Goal: Task Accomplishment & Management: Manage account settings

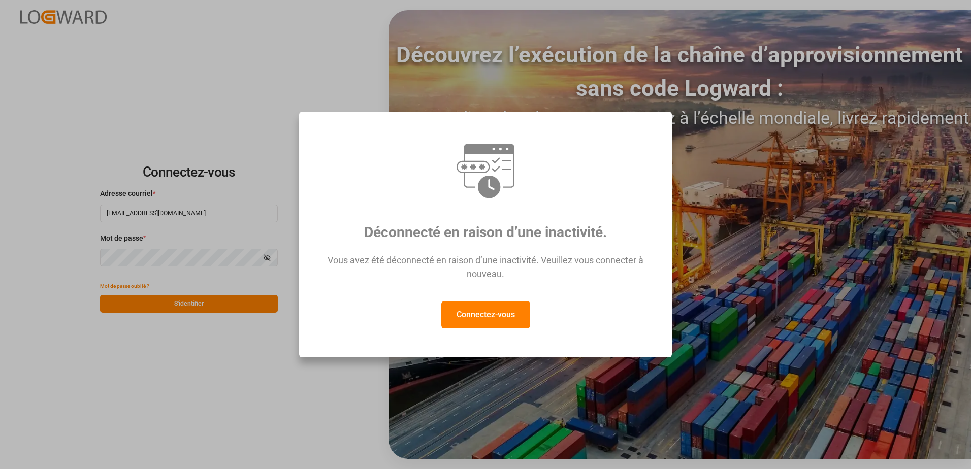
click at [492, 324] on button "Connectez-vous" at bounding box center [485, 314] width 89 height 27
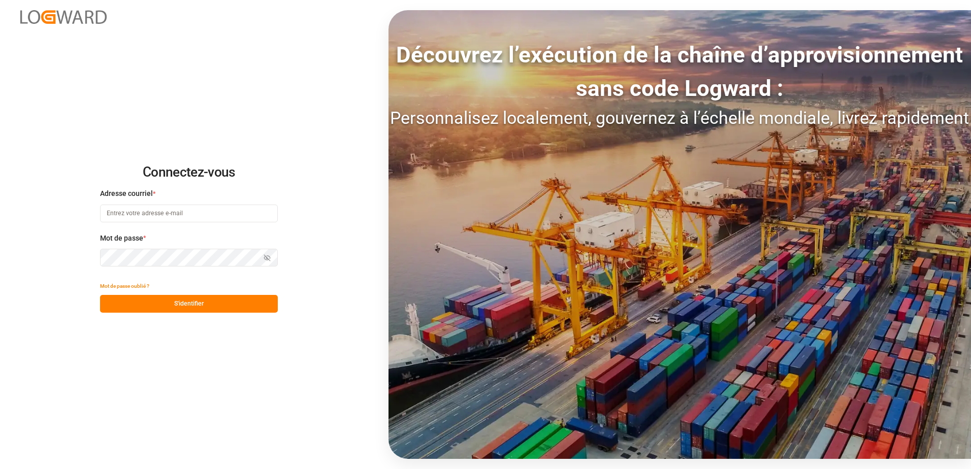
type input "recept.chezy@melitta.fr"
click at [187, 311] on button "S'identifier" at bounding box center [189, 304] width 178 height 18
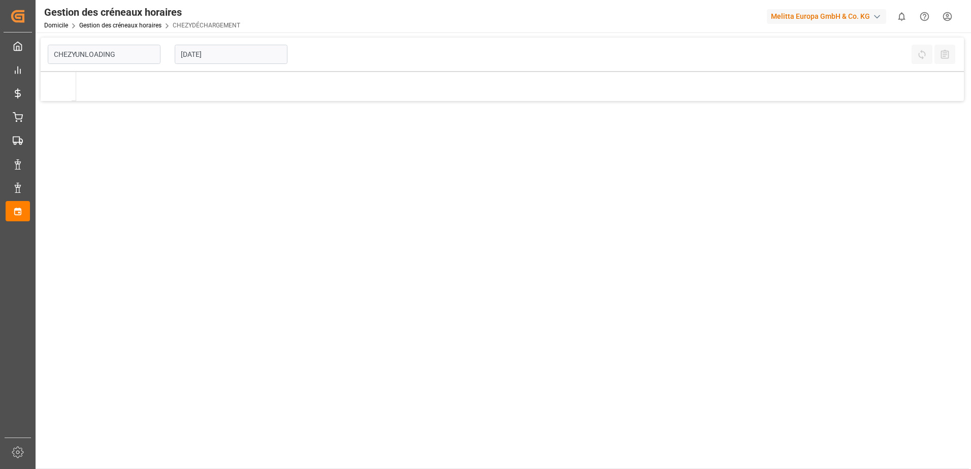
type input "Chezy Unloading"
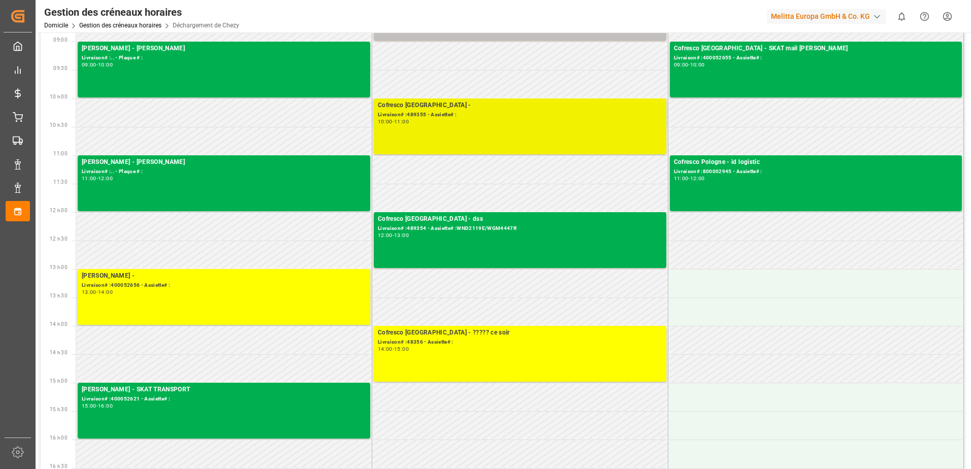
scroll to position [152, 0]
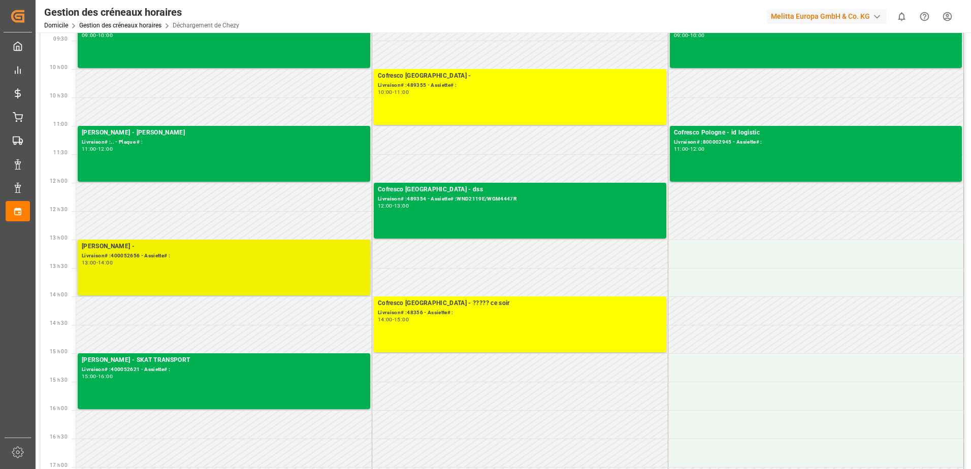
click at [350, 267] on div "[PERSON_NAME] - Livraison# :400052656 - Assiette# : 13:00 - 14:00" at bounding box center [224, 268] width 284 height 52
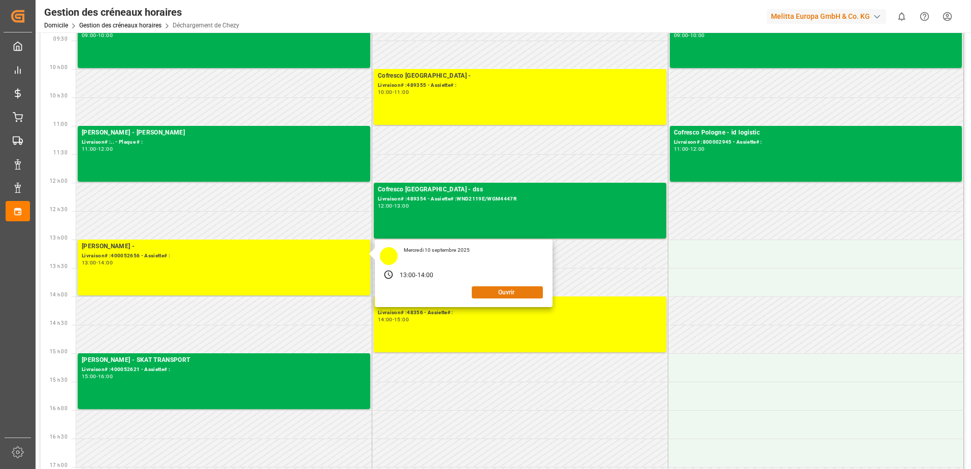
click at [491, 294] on button "Ouvrir" at bounding box center [507, 292] width 71 height 12
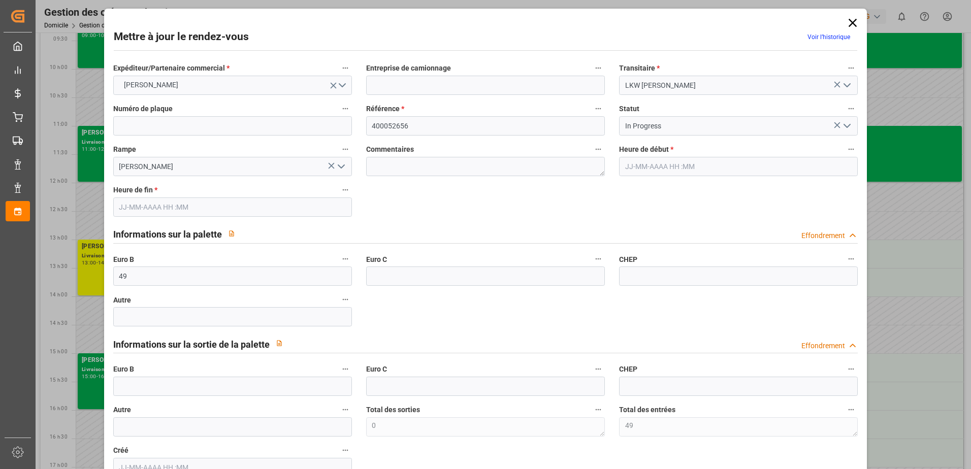
type input "[DATE] 13:00"
type input "[DATE] 14:00"
type input "[DATE] 11:05"
click at [846, 126] on icon "Ouvrir le menu" at bounding box center [847, 126] width 12 height 12
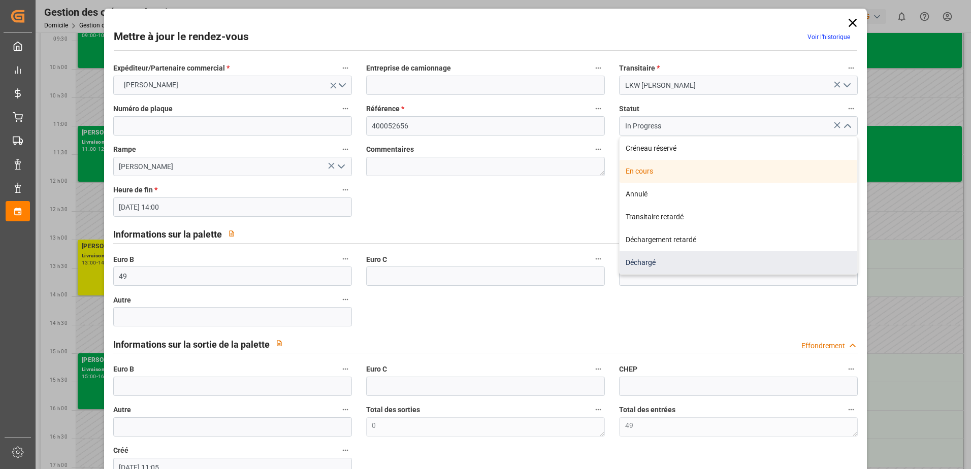
click at [671, 266] on div "Déchargé" at bounding box center [739, 262] width 238 height 23
type input "Unloaded"
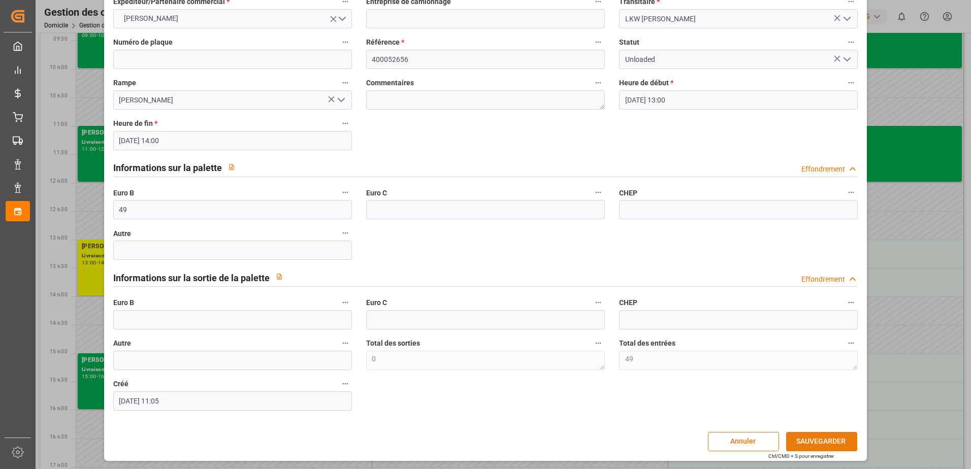
scroll to position [67, 0]
click at [834, 443] on button "SAUVEGARDER" at bounding box center [821, 441] width 71 height 19
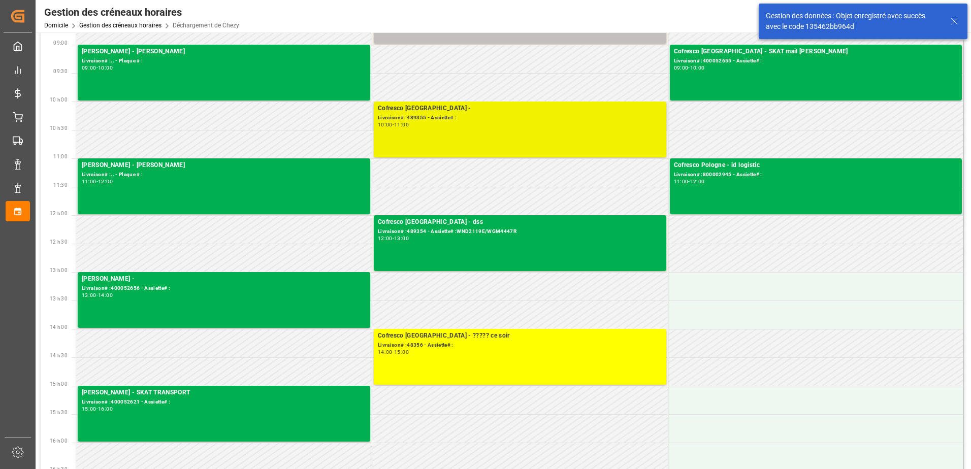
scroll to position [102, 0]
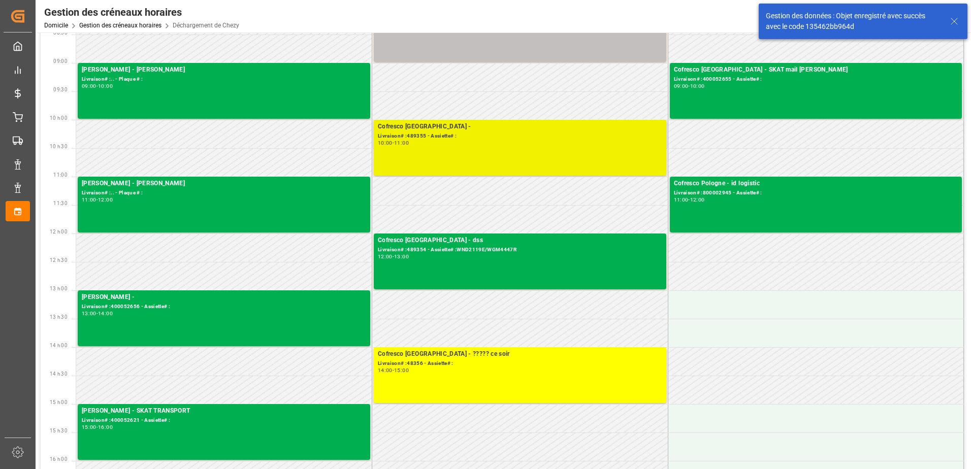
click at [571, 154] on div "Cofresco Pologne - Livraison# :489355 - Assiette# : 10:00 - 11:00" at bounding box center [520, 148] width 284 height 52
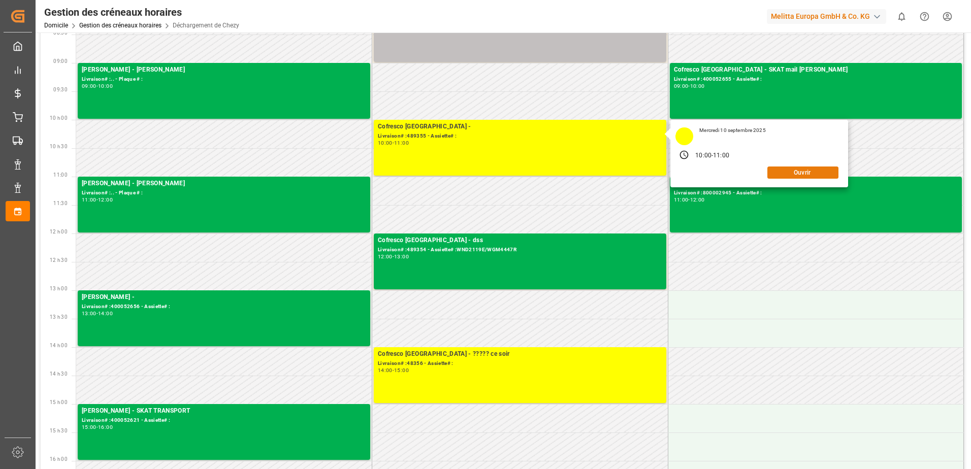
click at [799, 172] on button "Ouvrir" at bounding box center [802, 173] width 71 height 12
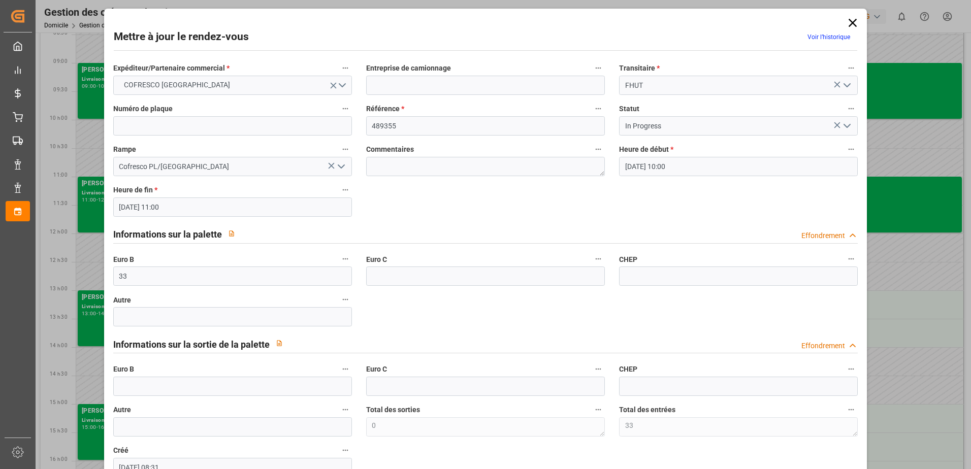
click at [845, 127] on icon "Ouvrir le menu" at bounding box center [847, 126] width 12 height 12
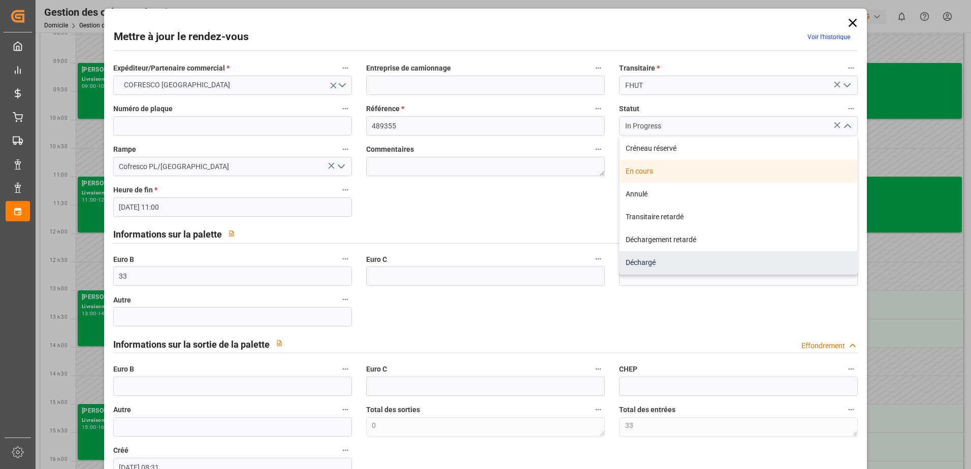
click at [688, 261] on div "Déchargé" at bounding box center [739, 262] width 238 height 23
type input "Unloaded"
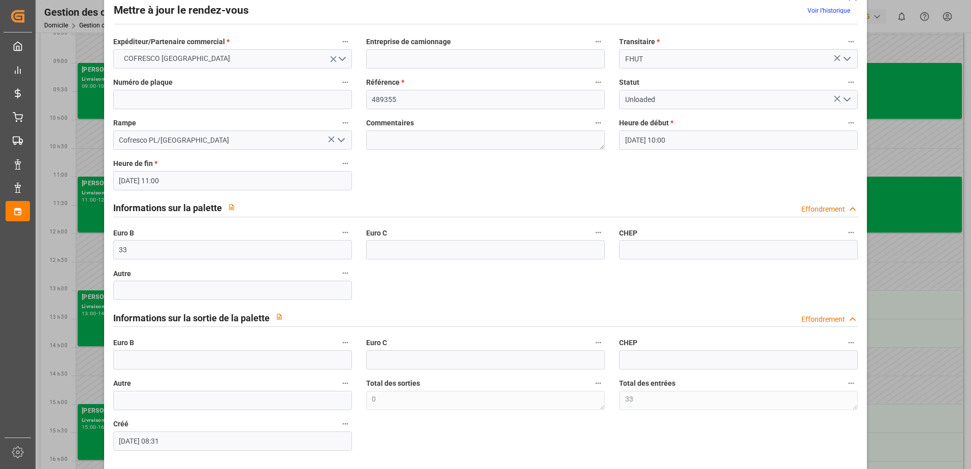
scroll to position [51, 0]
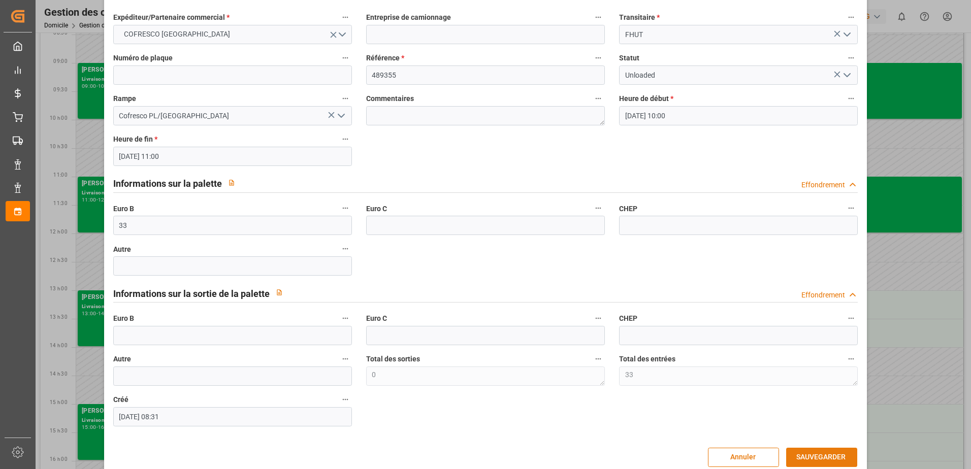
click at [818, 460] on button "SAUVEGARDER" at bounding box center [821, 457] width 71 height 19
